Goal: Find specific page/section: Find specific page/section

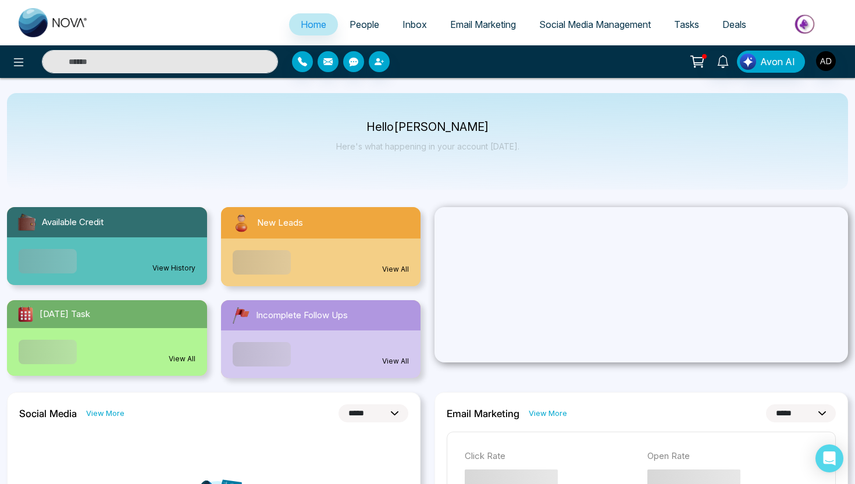
select select "*"
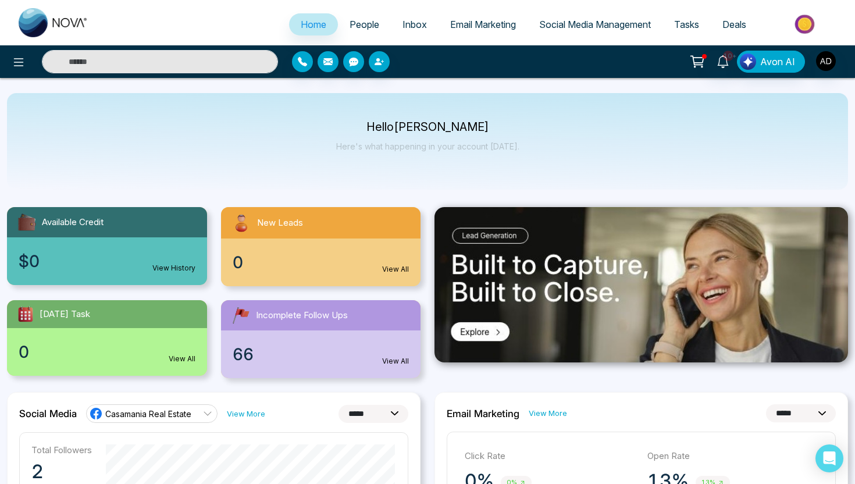
click at [358, 20] on span "People" at bounding box center [365, 25] width 30 height 12
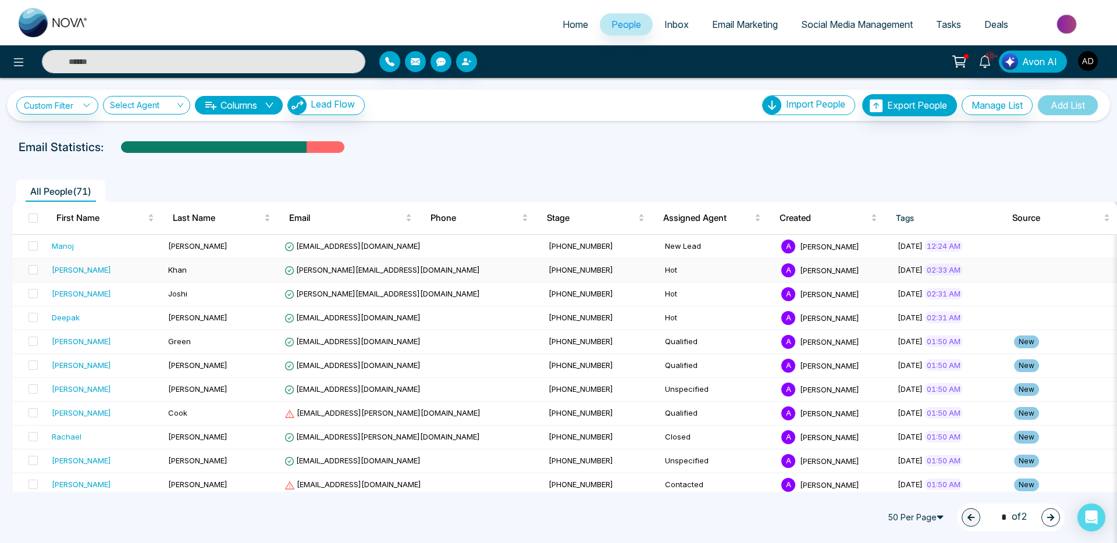
click at [373, 271] on span "[PERSON_NAME][EMAIL_ADDRESS][DOMAIN_NAME]" at bounding box center [381, 269] width 195 height 9
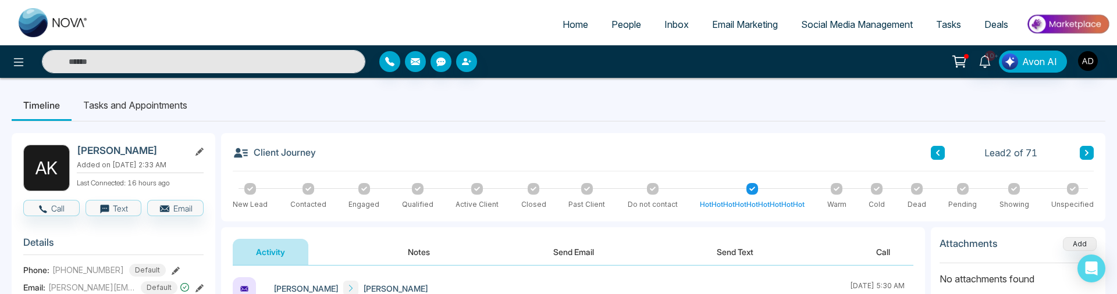
click at [421, 156] on div "Client Journey Lead 2 of 71" at bounding box center [663, 158] width 861 height 27
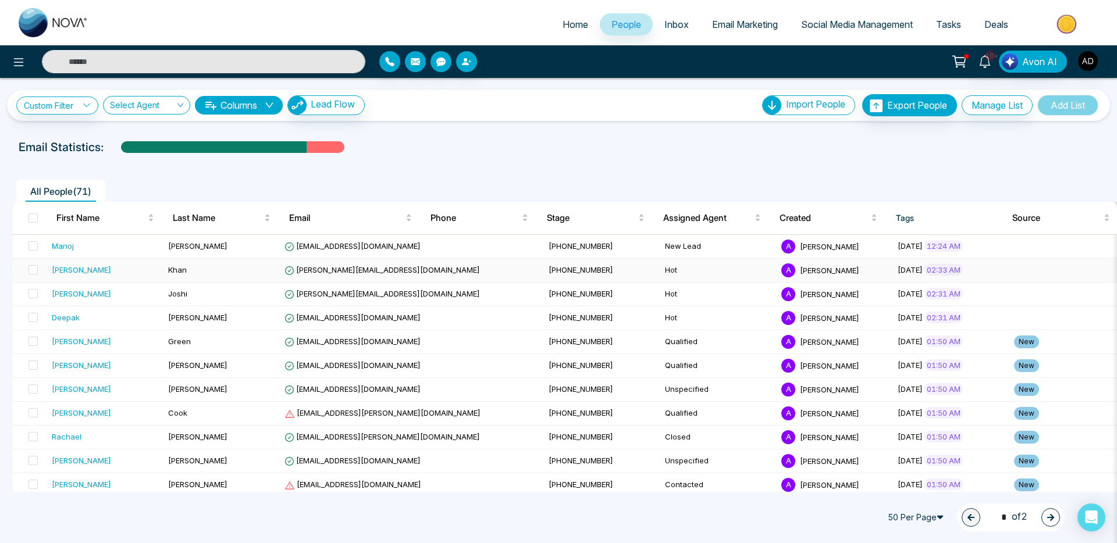
click at [339, 276] on td "[PERSON_NAME][EMAIL_ADDRESS][DOMAIN_NAME]" at bounding box center [412, 271] width 264 height 24
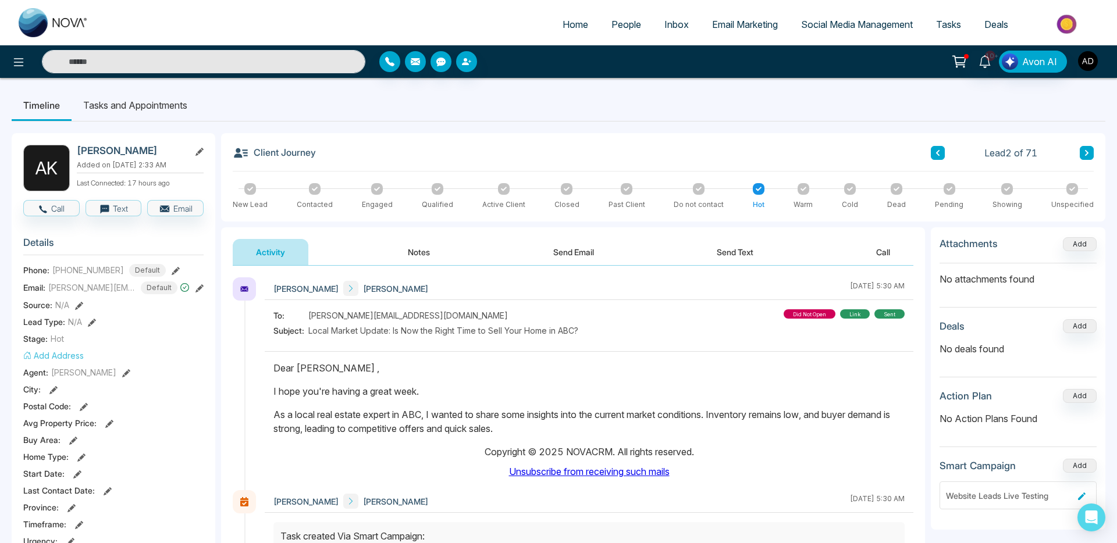
click at [1082, 70] on button "button" at bounding box center [1087, 61] width 21 height 21
